Goal: Information Seeking & Learning: Learn about a topic

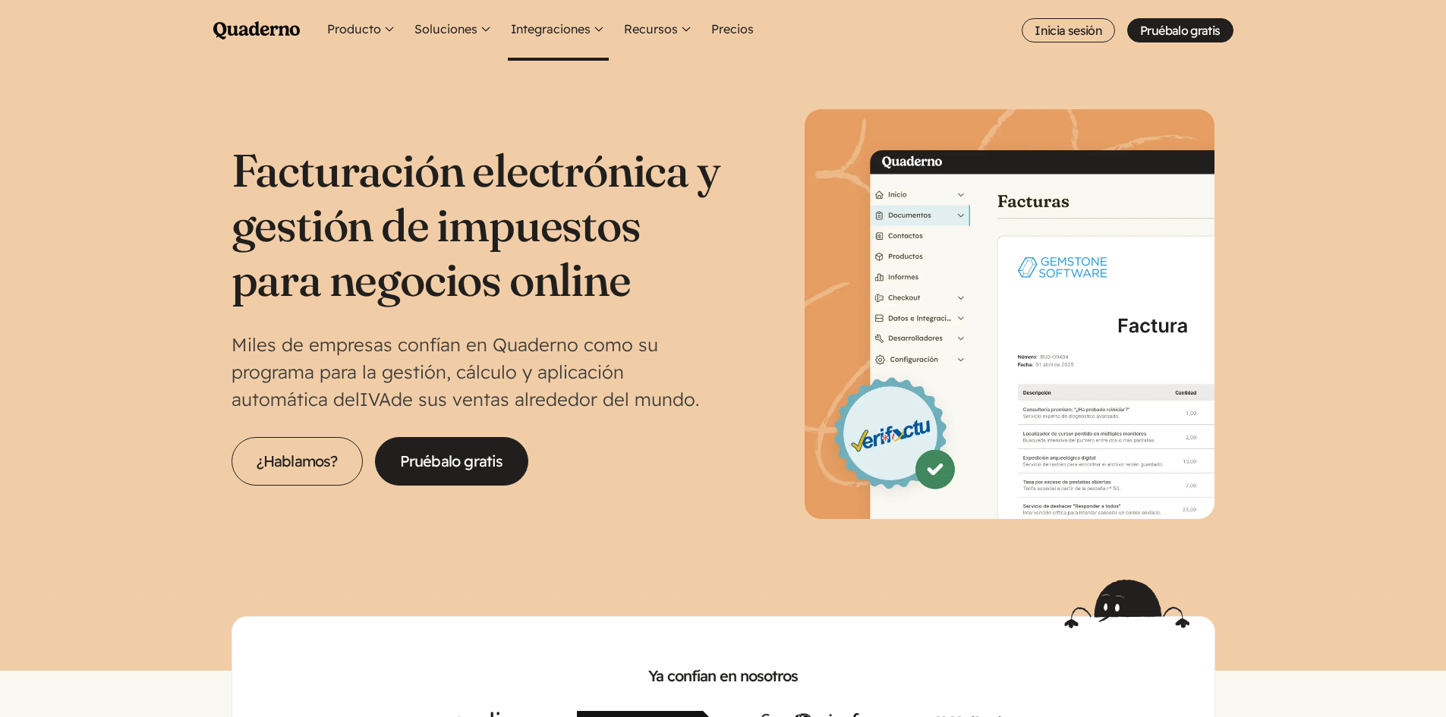
click at [578, 28] on button "Integraciones" at bounding box center [558, 30] width 101 height 61
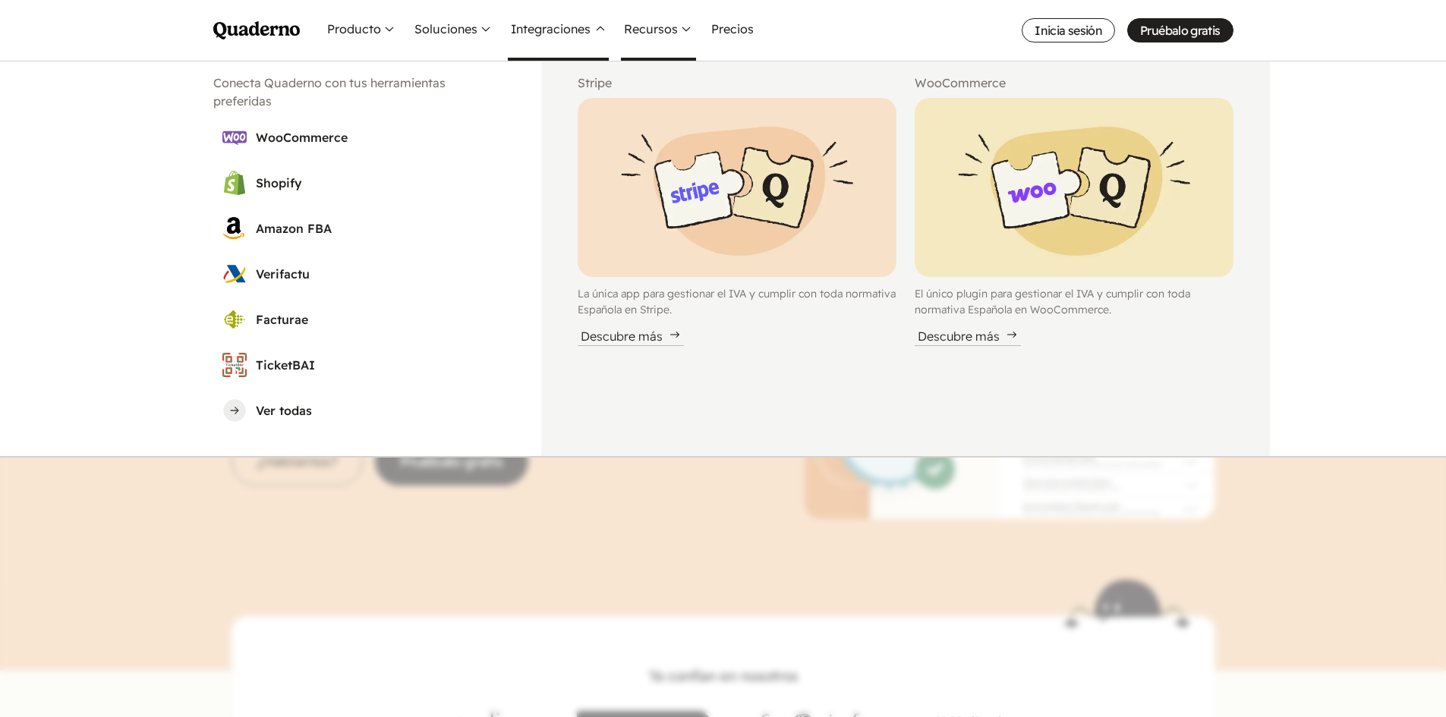
click at [670, 35] on button "Recursos" at bounding box center [658, 30] width 75 height 61
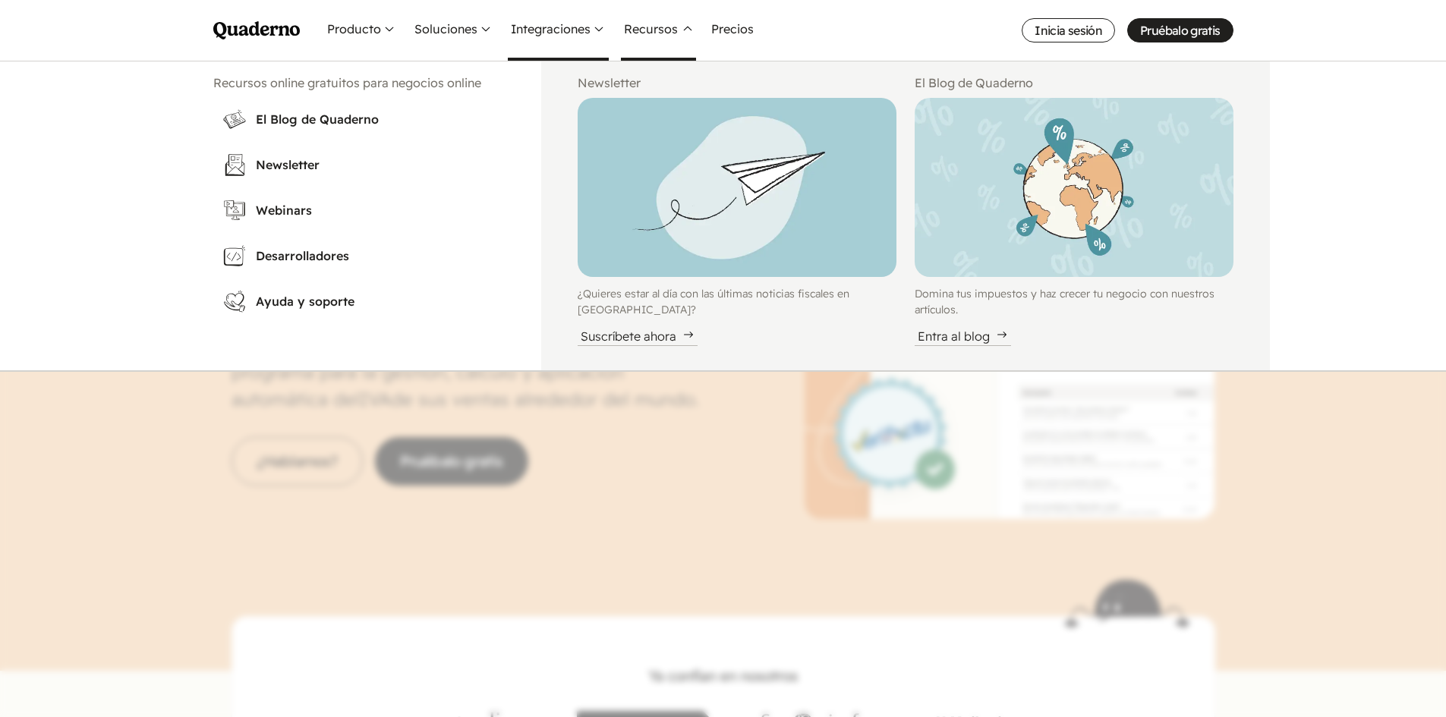
click at [584, 29] on button "Integraciones" at bounding box center [558, 30] width 101 height 61
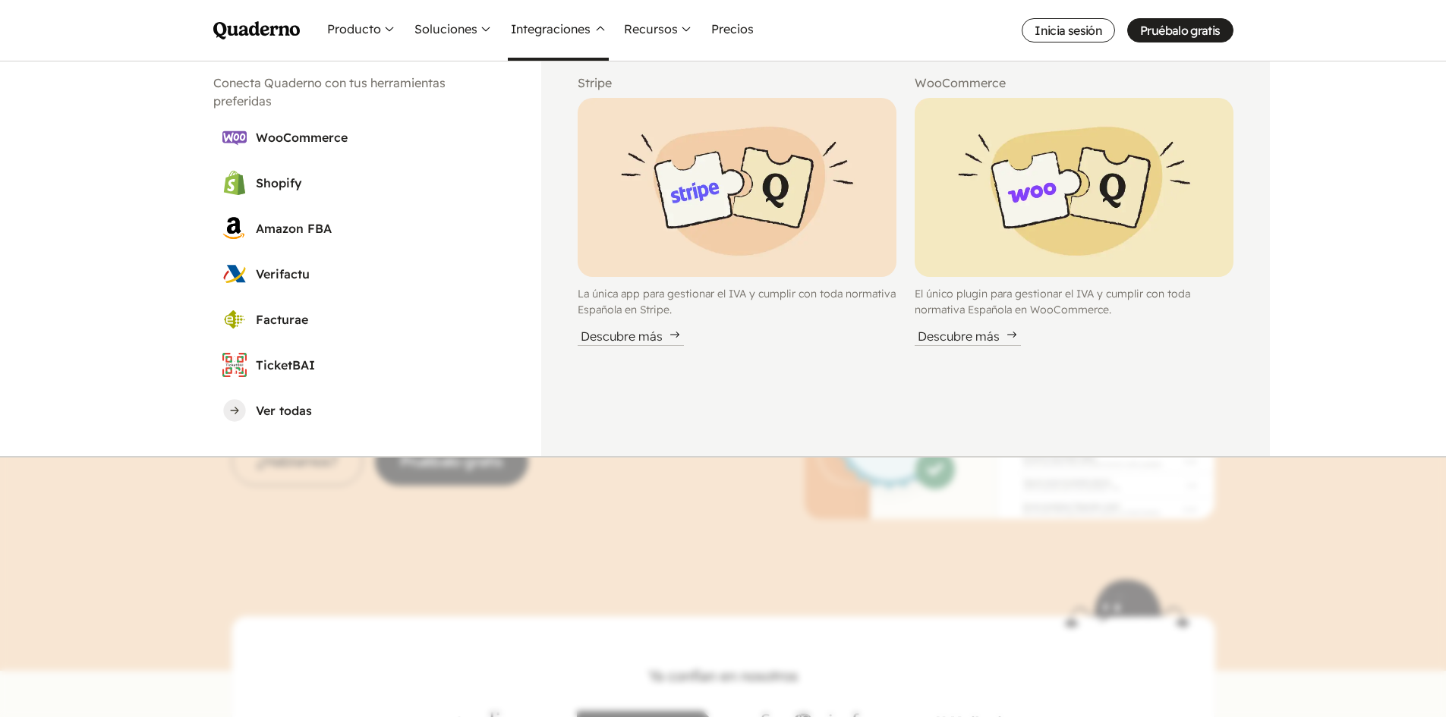
click at [262, 68] on div "Conecta Quaderno con tus herramientas preferidas WooCommerce Shopify Amazon FBA…" at bounding box center [359, 258] width 364 height 395
click at [257, 44] on link "Quaderno Homepage" at bounding box center [256, 30] width 87 height 61
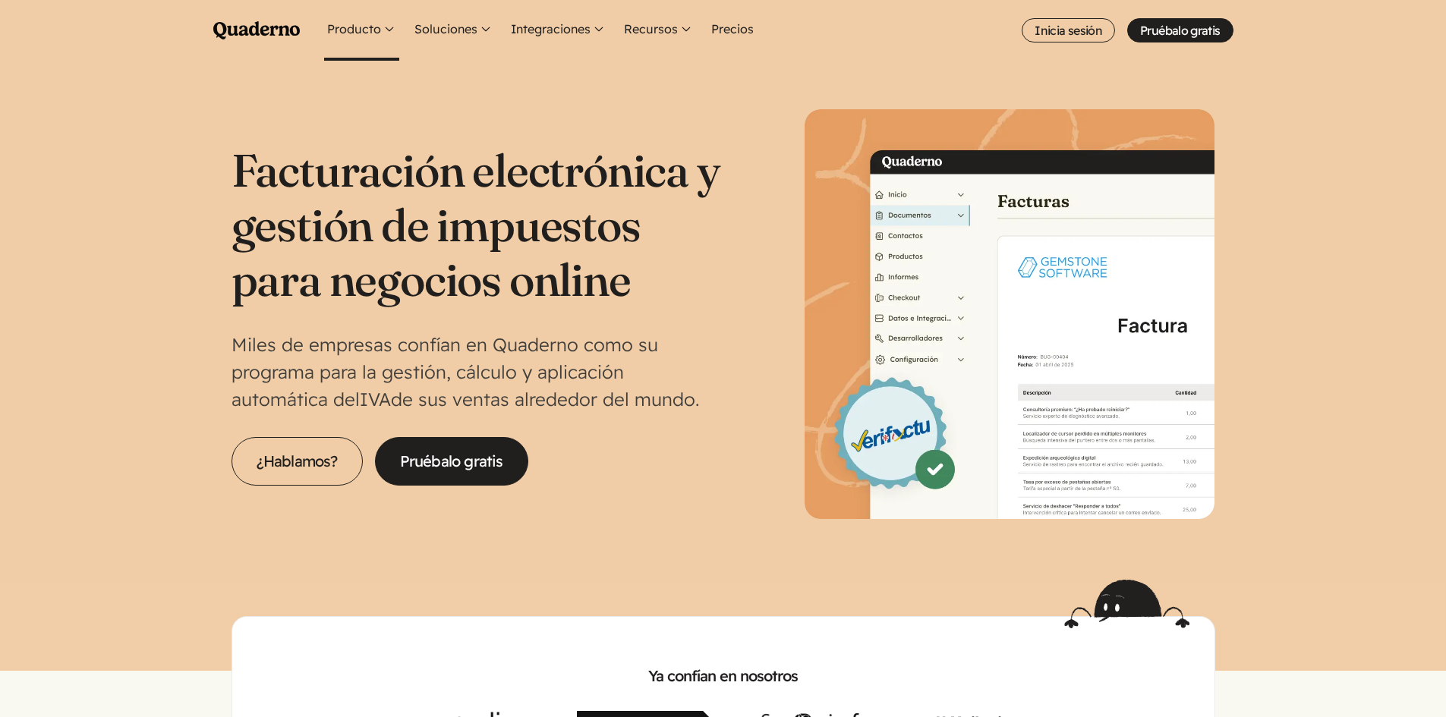
click at [375, 36] on button "Producto" at bounding box center [361, 30] width 75 height 61
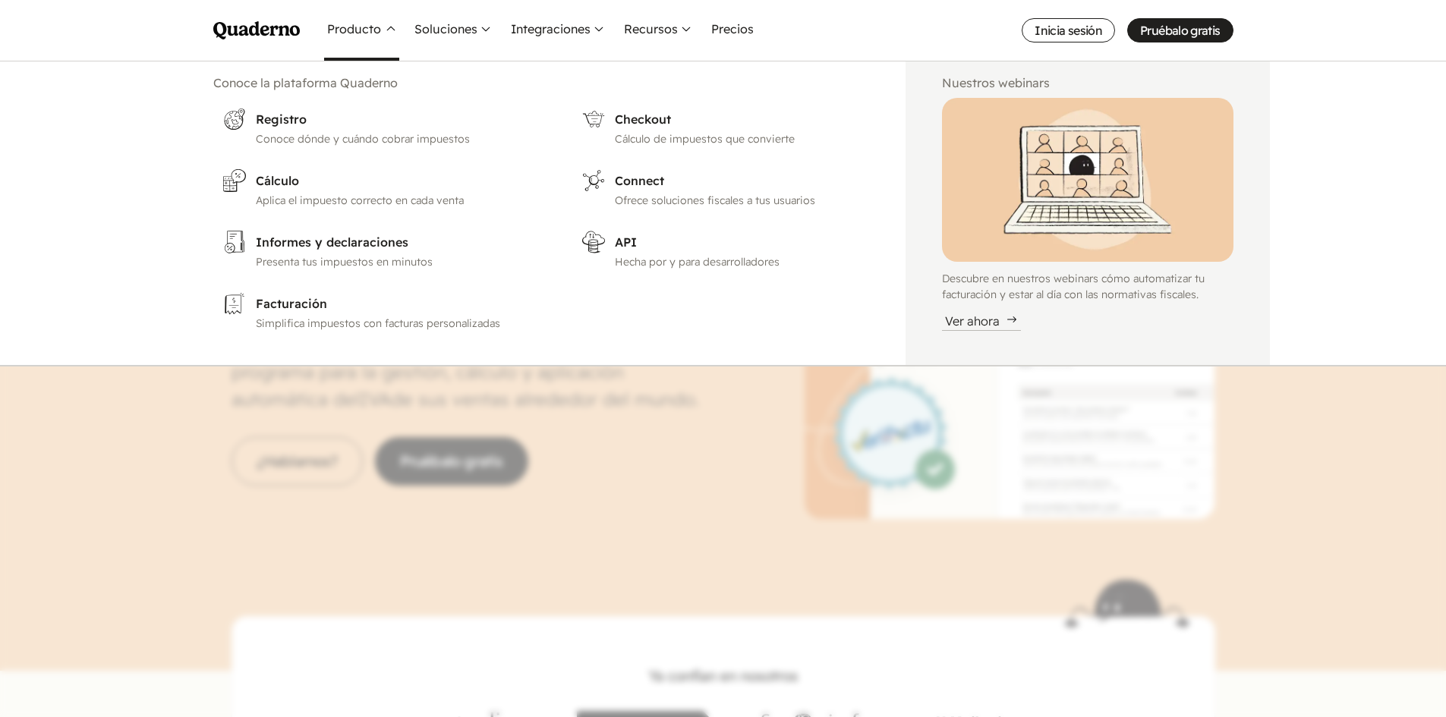
click at [263, 33] on use "Main menu" at bounding box center [256, 30] width 87 height 18
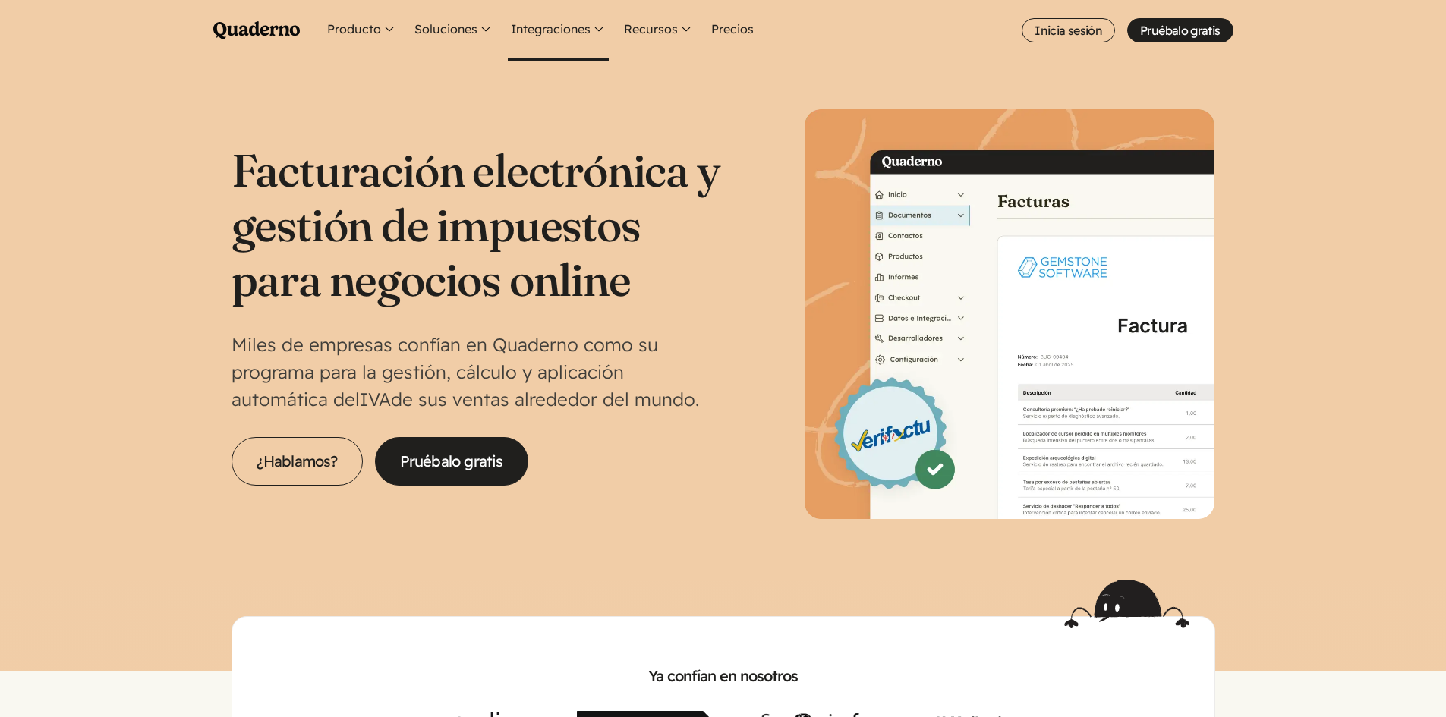
click at [532, 23] on button "Integraciones" at bounding box center [558, 30] width 101 height 61
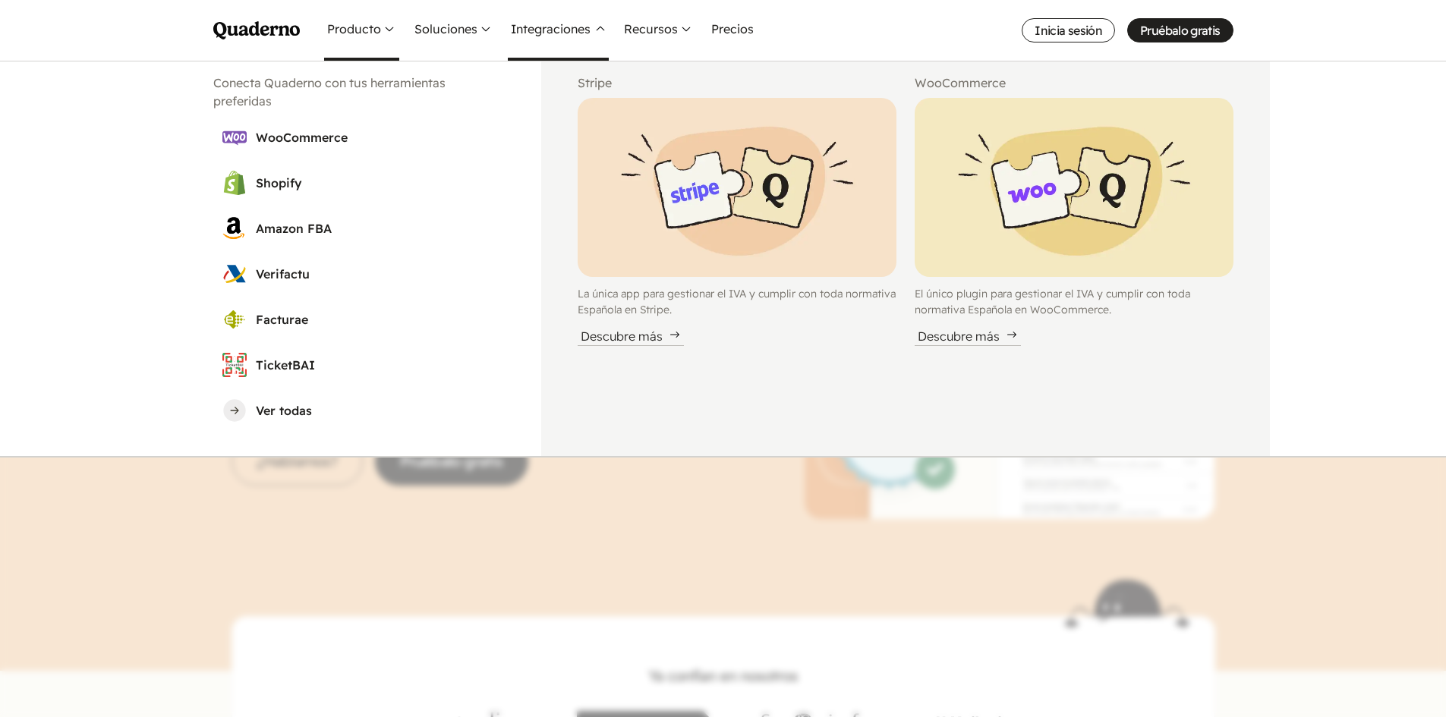
click at [363, 35] on button "Producto" at bounding box center [361, 30] width 75 height 61
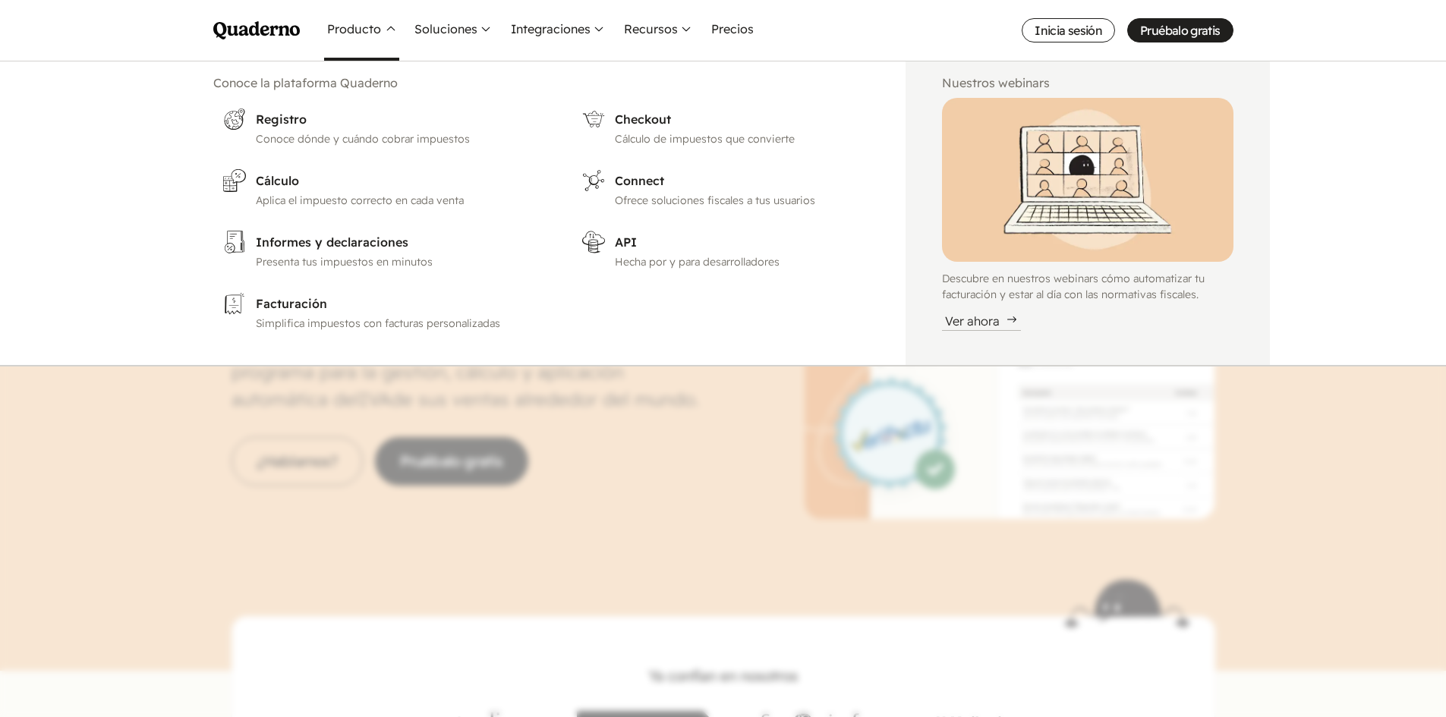
click at [260, 36] on icon "Quaderno Homepage" at bounding box center [256, 30] width 87 height 18
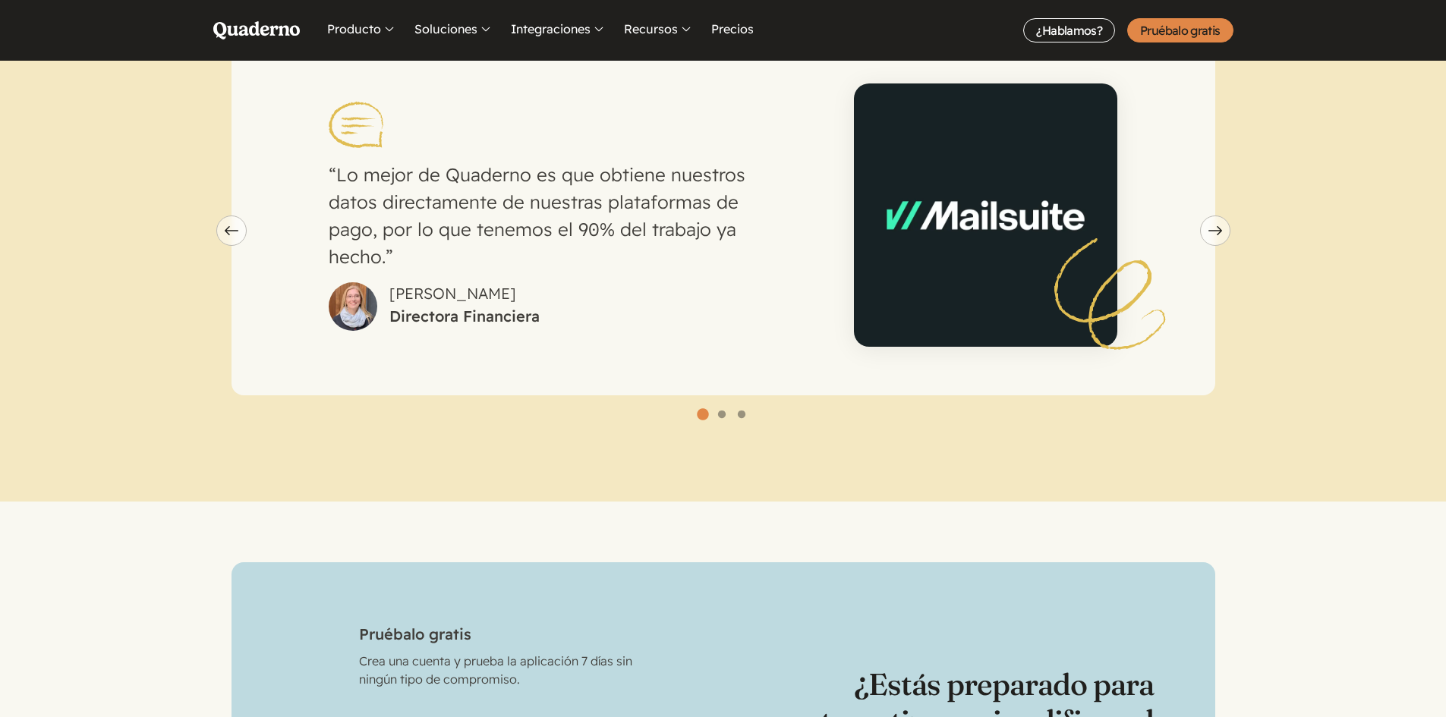
scroll to position [4250, 0]
click at [235, 215] on button "Previous slide" at bounding box center [231, 230] width 30 height 30
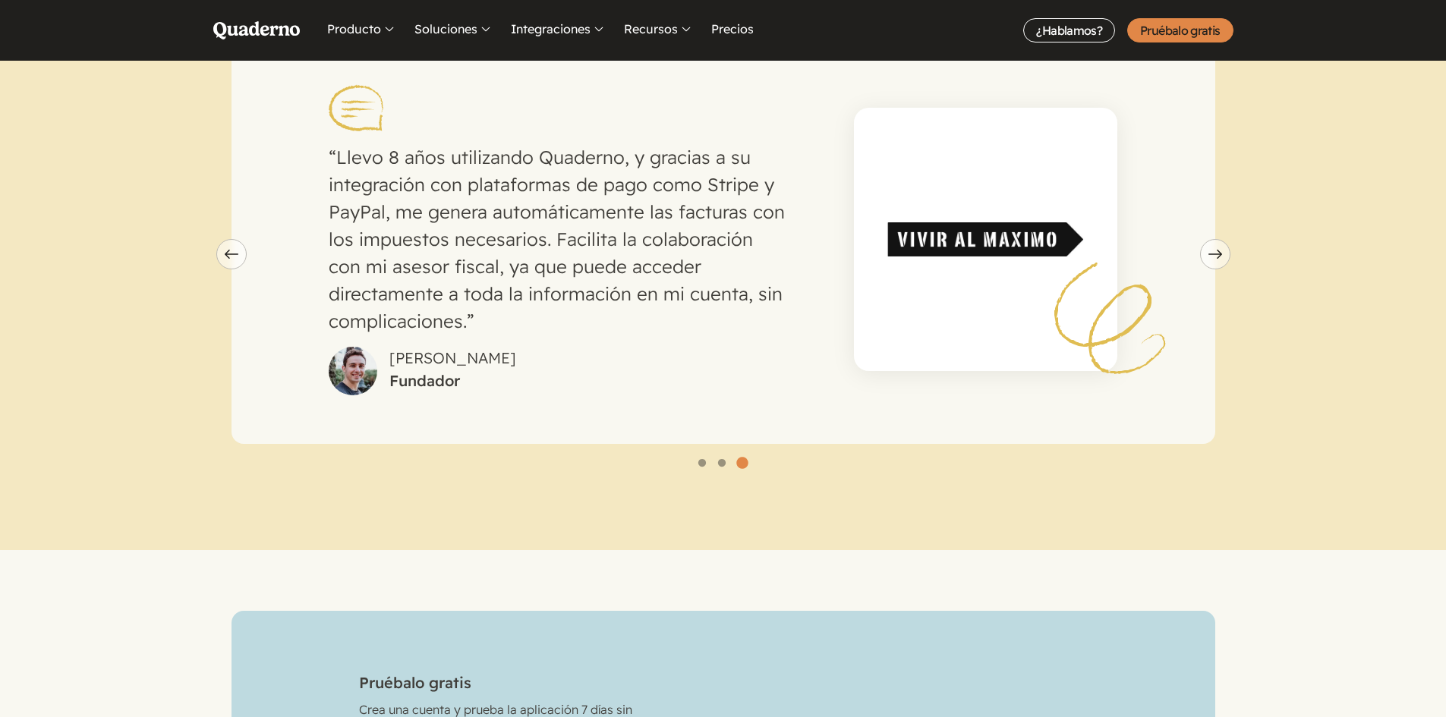
click at [243, 202] on div "Llevo 8 años utilizando Quaderno, y gracias a su integración con plataformas de…" at bounding box center [722, 239] width 983 height 410
click at [227, 242] on button "Previous slide" at bounding box center [231, 254] width 30 height 30
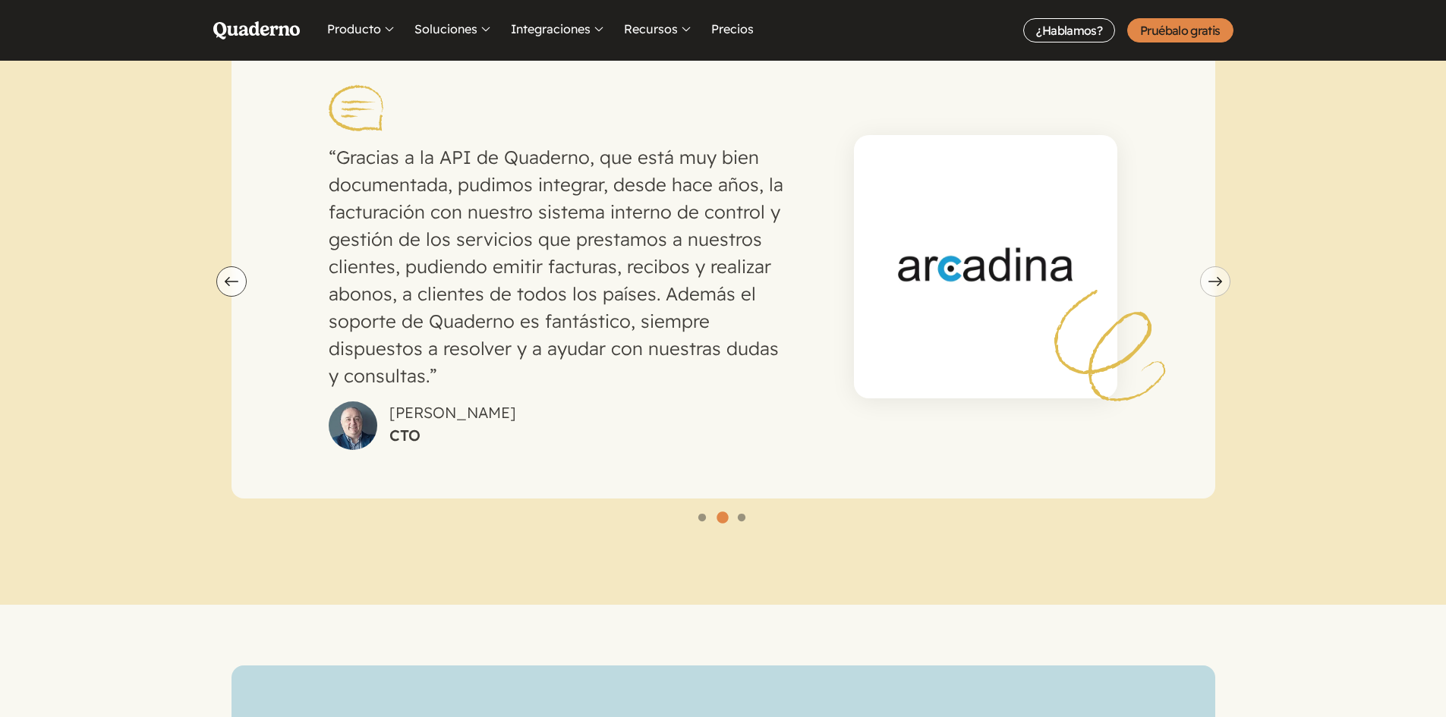
click at [235, 277] on icon "Previous slide" at bounding box center [232, 281] width 14 height 9
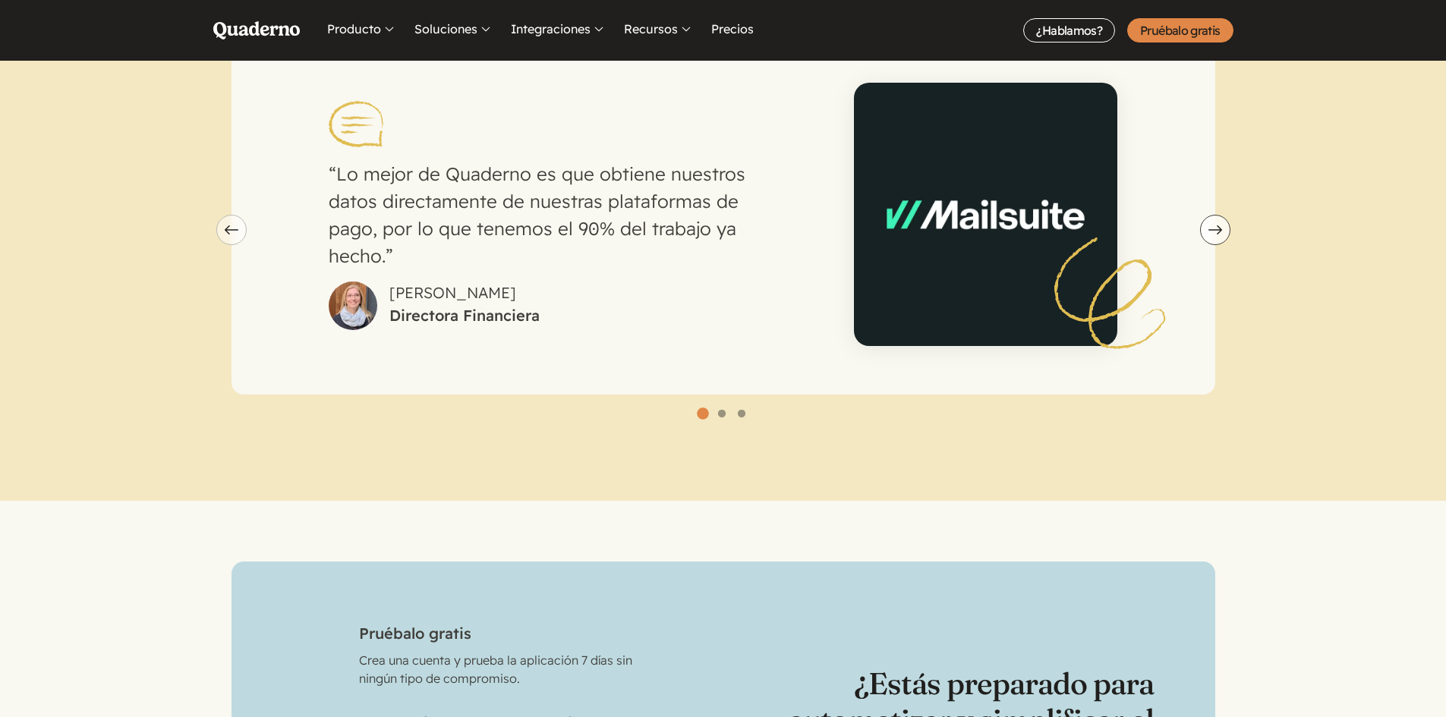
click at [1205, 225] on span "Next slide" at bounding box center [1215, 229] width 29 height 9
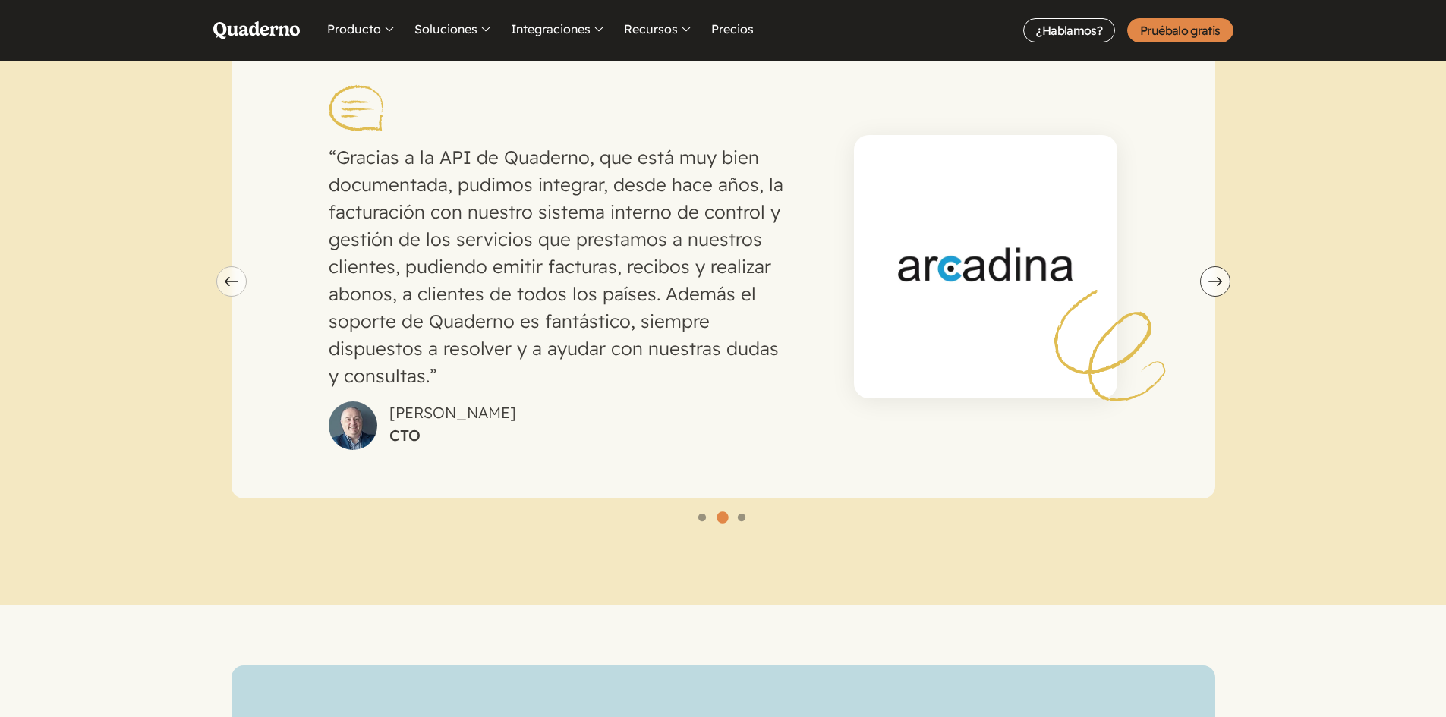
click at [1225, 266] on button "Next slide" at bounding box center [1215, 281] width 30 height 30
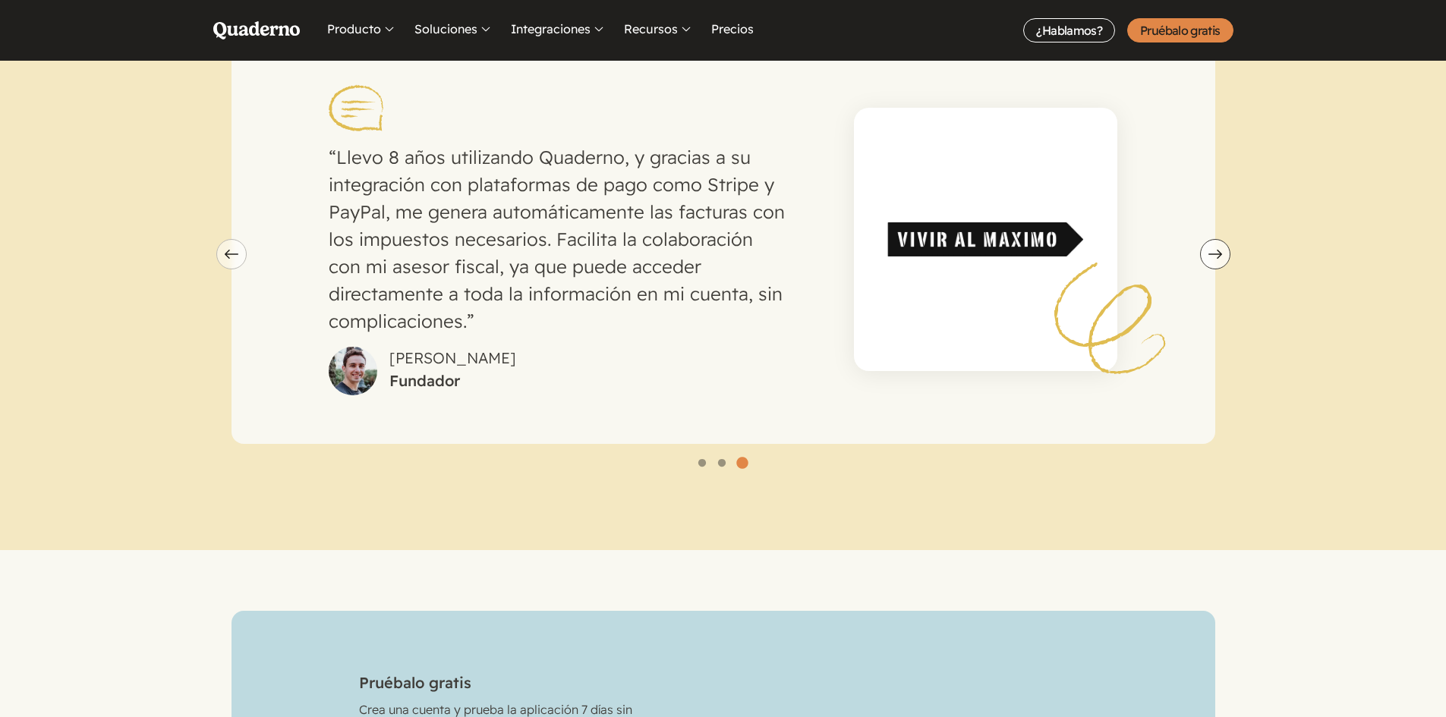
click at [1223, 245] on button "Next slide" at bounding box center [1215, 254] width 30 height 30
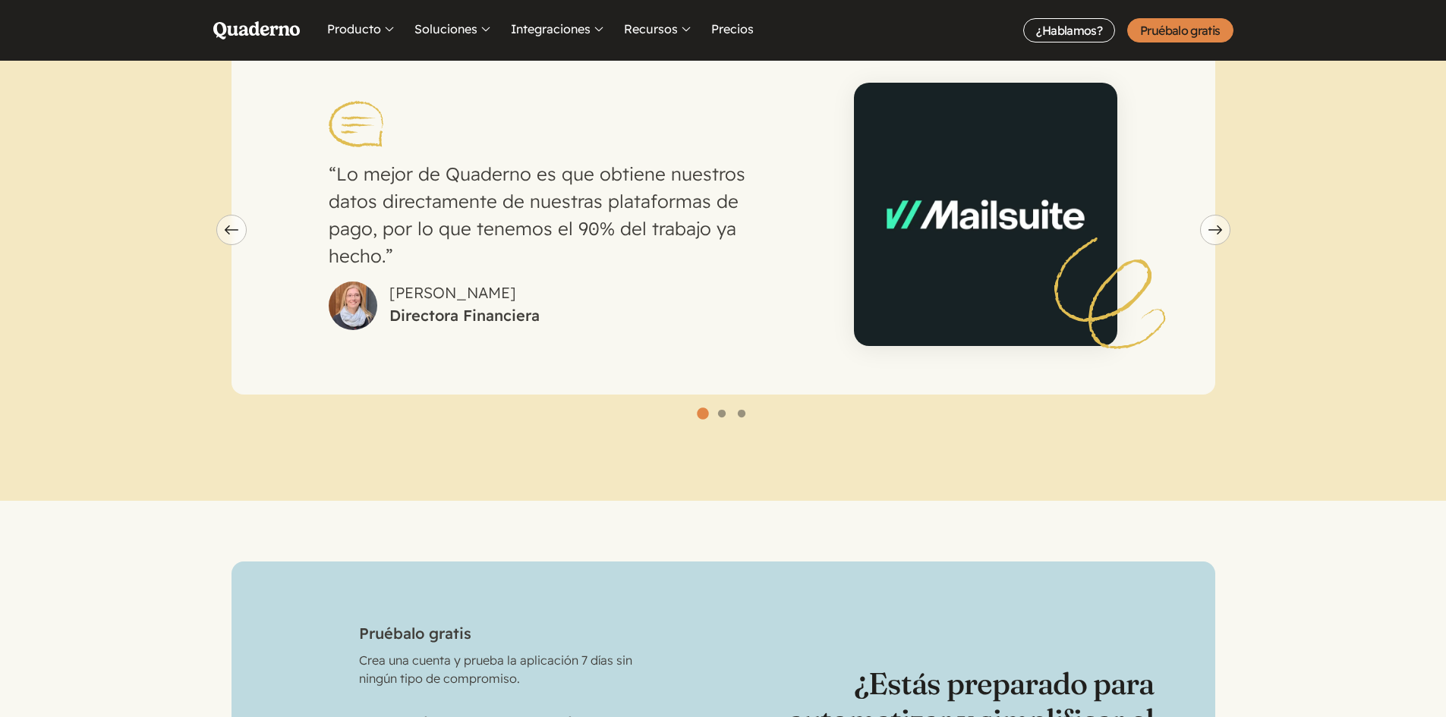
click at [228, 24] on icon "Quaderno Homepage" at bounding box center [256, 30] width 87 height 18
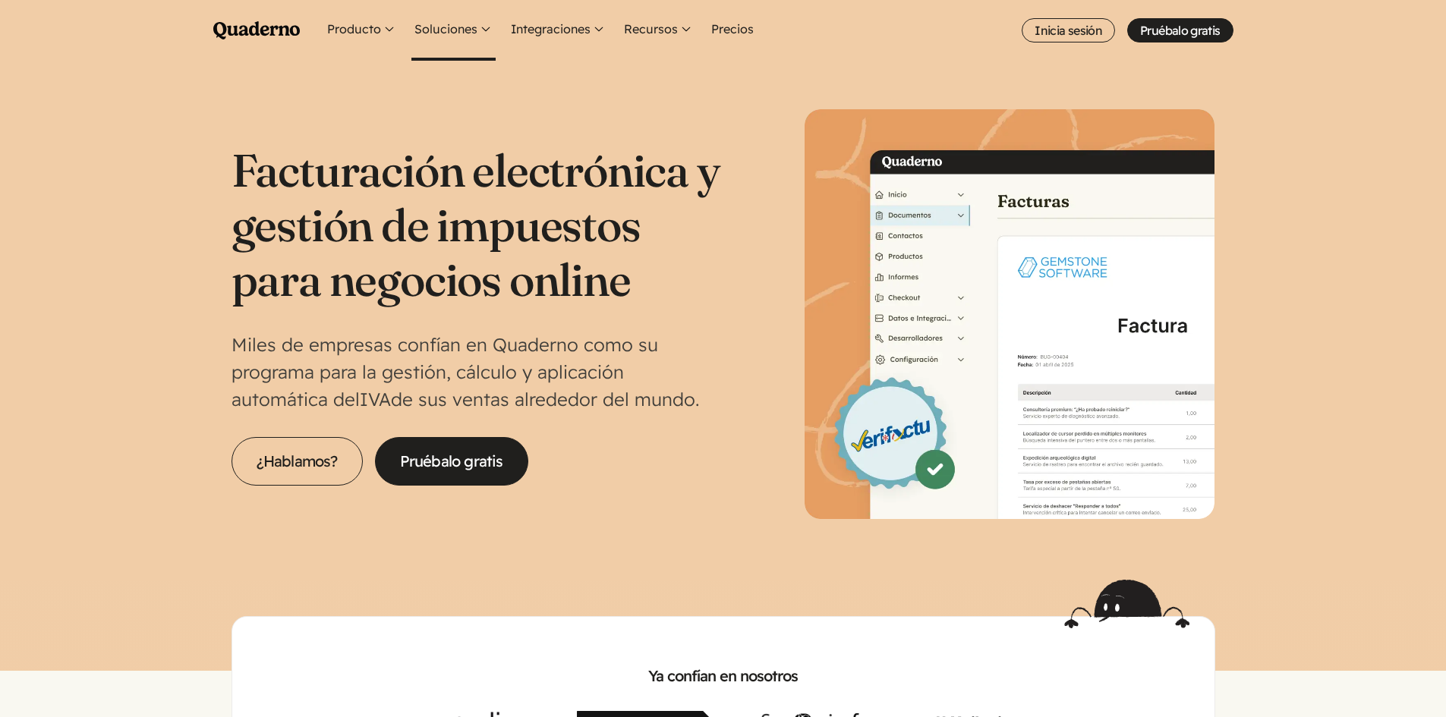
click at [418, 31] on button "Soluciones" at bounding box center [453, 30] width 84 height 61
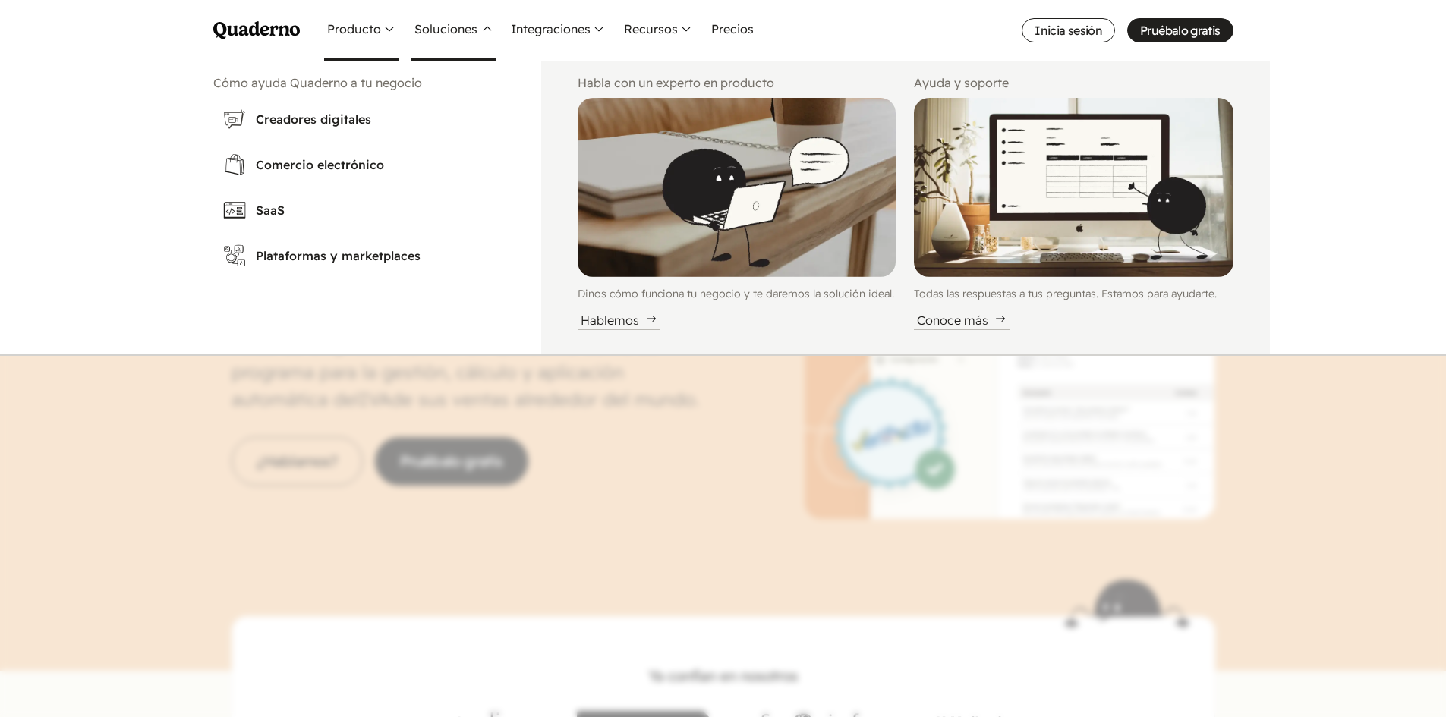
click at [376, 22] on button "Producto" at bounding box center [361, 30] width 75 height 61
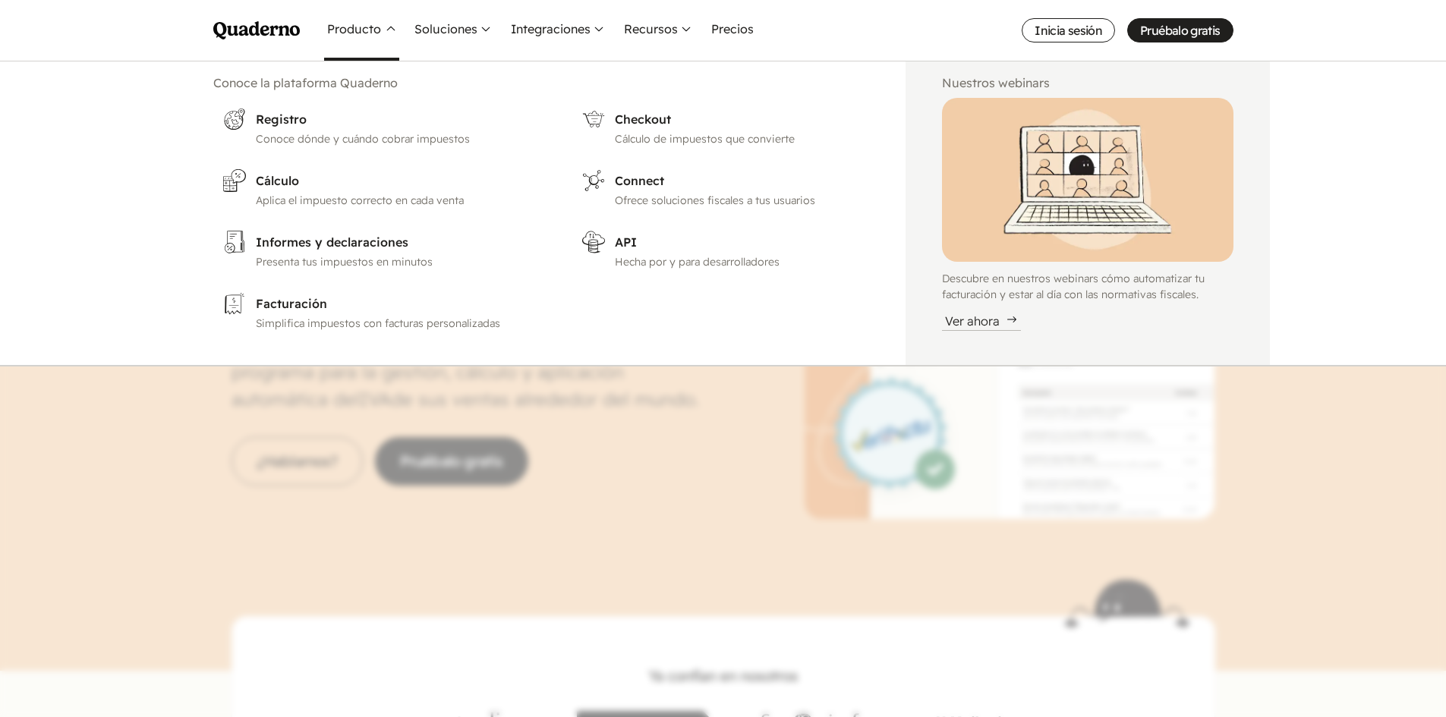
click at [1353, 256] on div "Conoce la plataforma Quaderno Registro Conoce dónde y cuándo cobrar impuestos C…" at bounding box center [723, 213] width 1446 height 305
click at [425, 464] on nav "Menu Pruébalo gratis Quaderno Homepage Producto Conoce la plataforma Quaderno R…" at bounding box center [723, 358] width 1446 height 717
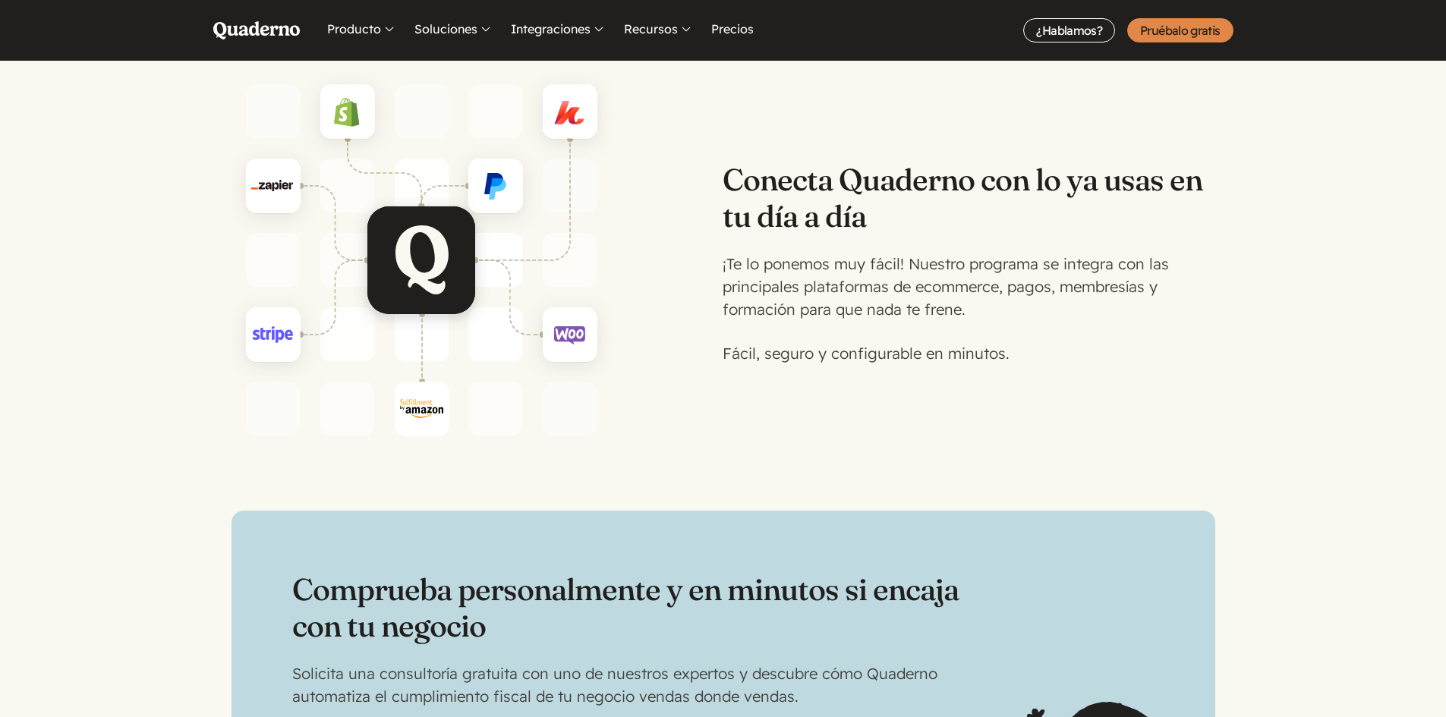
scroll to position [2960, 0]
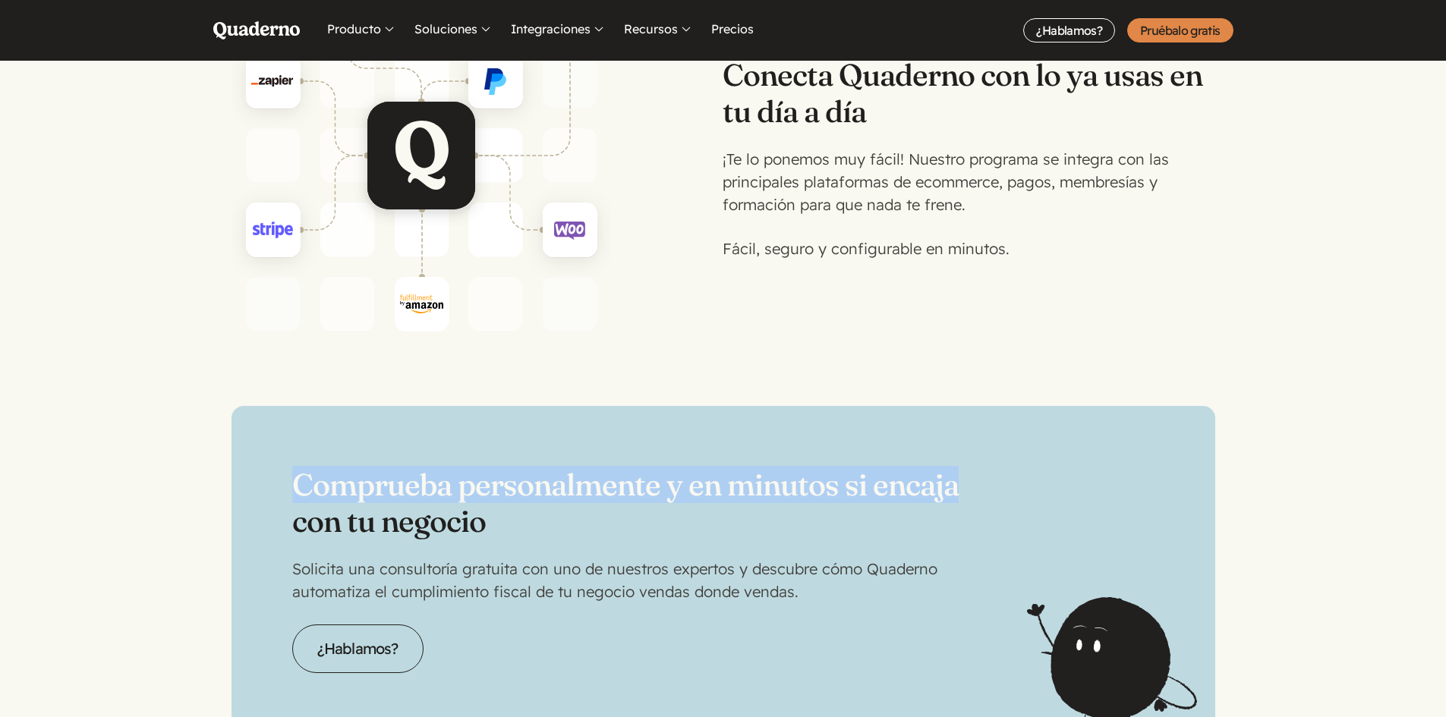
drag, startPoint x: 982, startPoint y: 461, endPoint x: 298, endPoint y: 441, distance: 684.1
click at [298, 441] on div "Comprueba personalmente y en minutos si encaja con tu negocio Solicita una cons…" at bounding box center [722, 570] width 983 height 328
click at [1182, 476] on div "Comprueba personalmente y en minutos si encaja con tu negocio Solicita una cons…" at bounding box center [722, 570] width 983 height 328
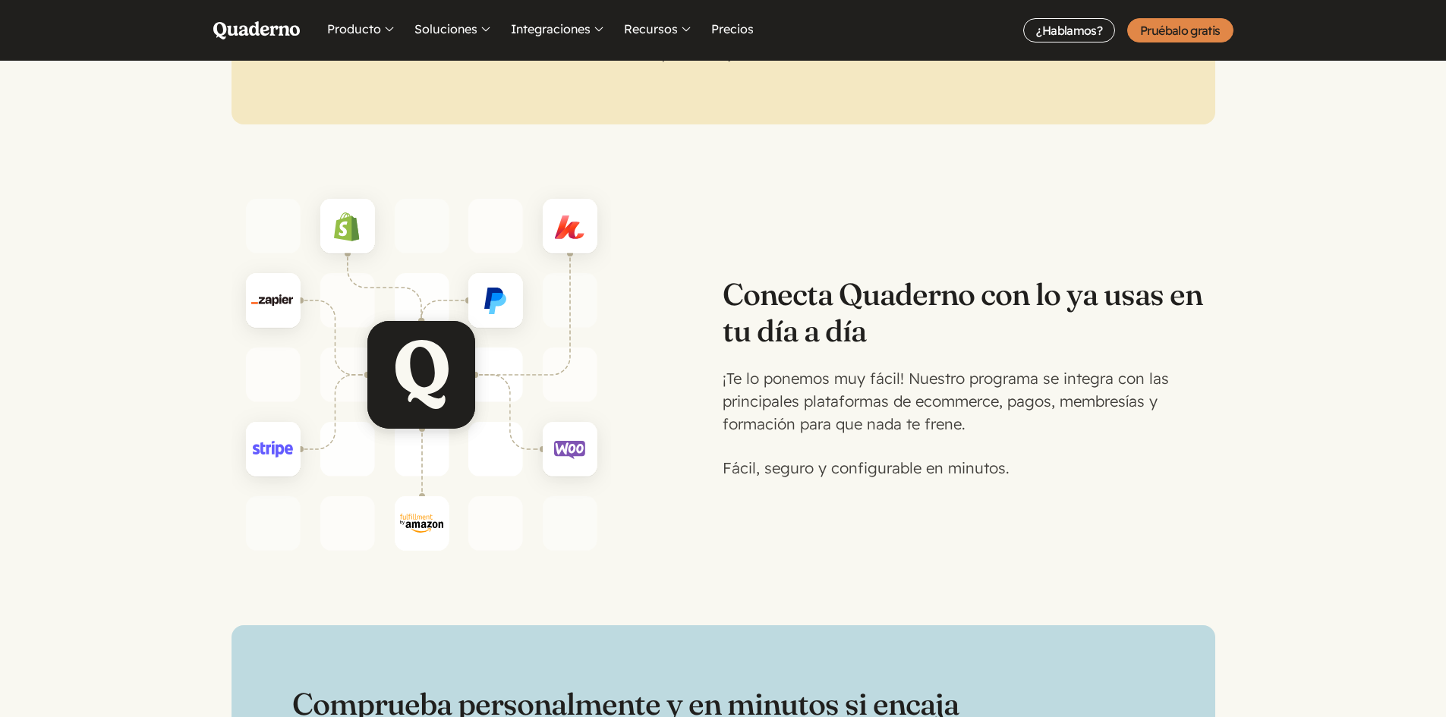
scroll to position [2740, 0]
